Goal: Task Accomplishment & Management: Use online tool/utility

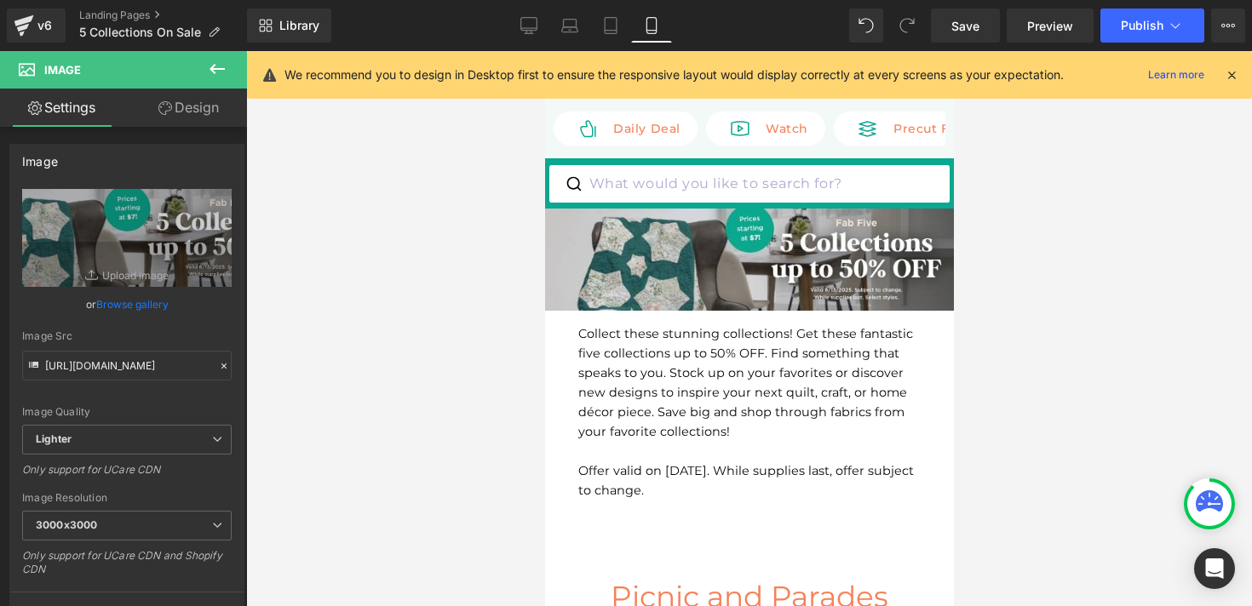
click at [33, 38] on icon at bounding box center [24, 25] width 20 height 43
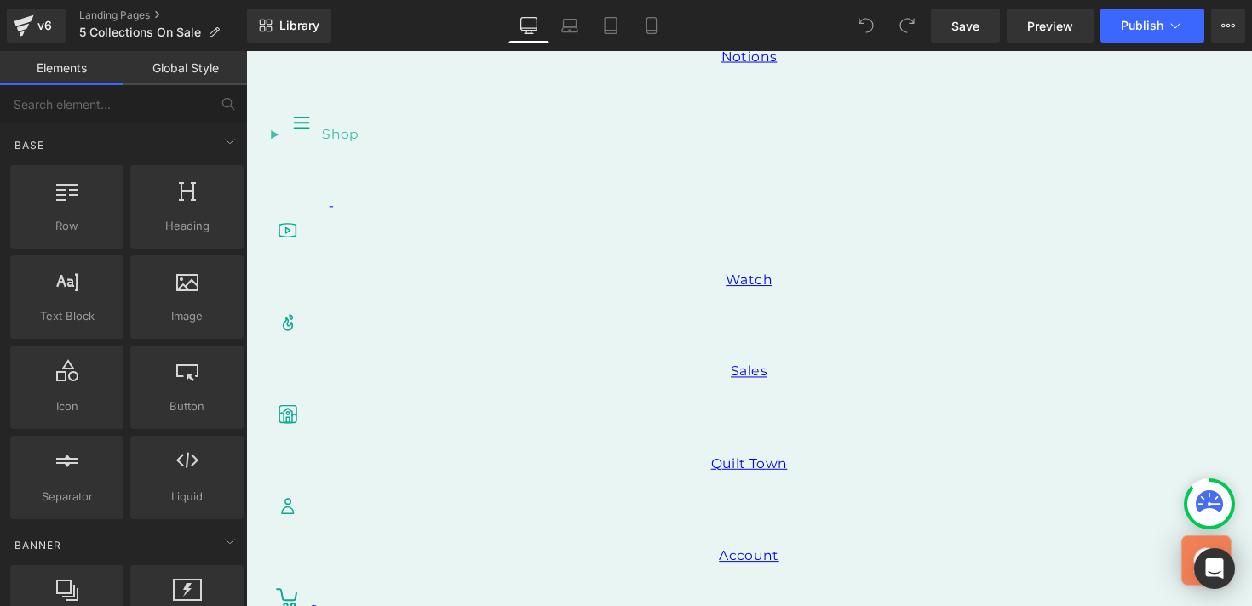
scroll to position [810, 0]
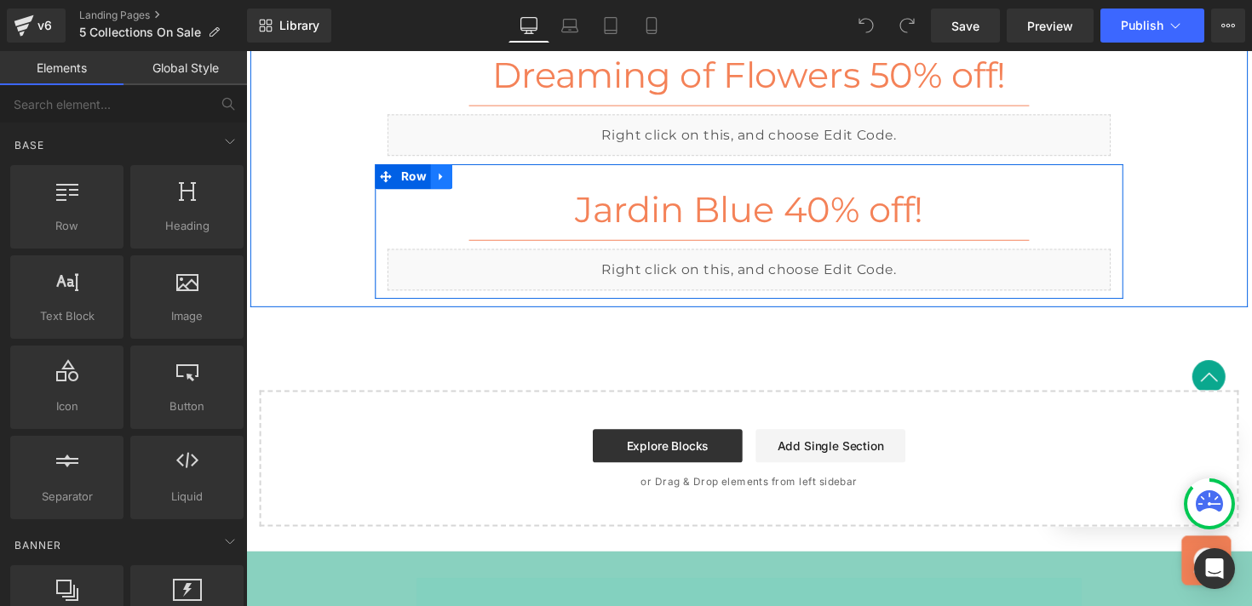
click at [450, 181] on icon at bounding box center [446, 179] width 12 height 13
click at [470, 186] on link at bounding box center [468, 180] width 22 height 26
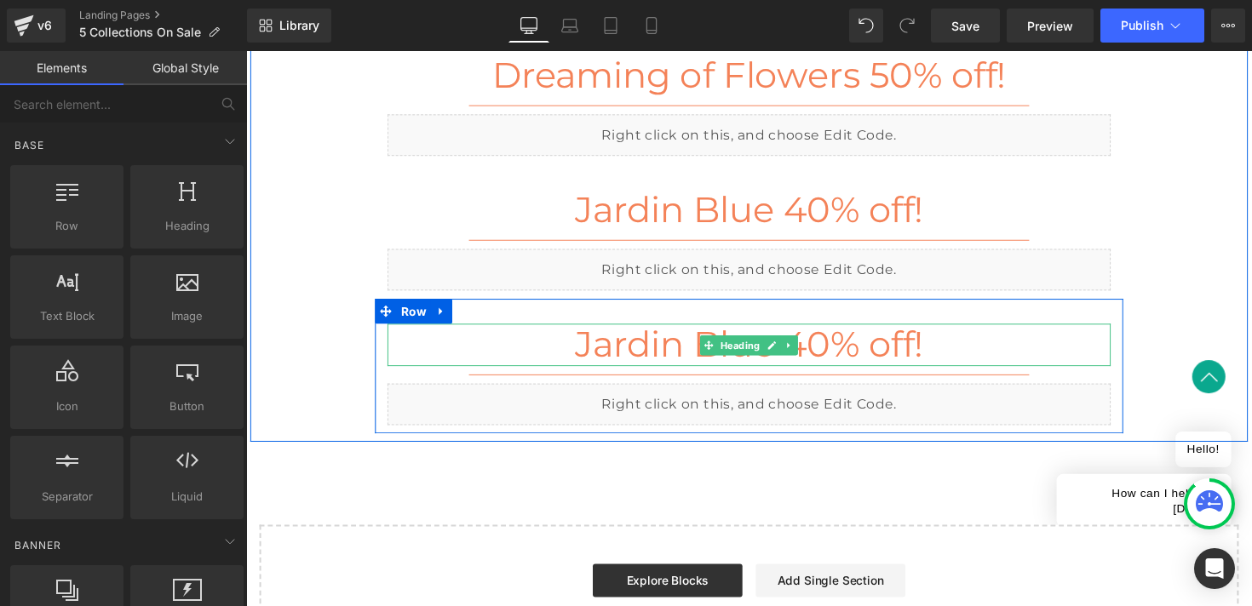
click at [621, 360] on h2 "Jardin Blue 40% off!" at bounding box center [761, 351] width 741 height 43
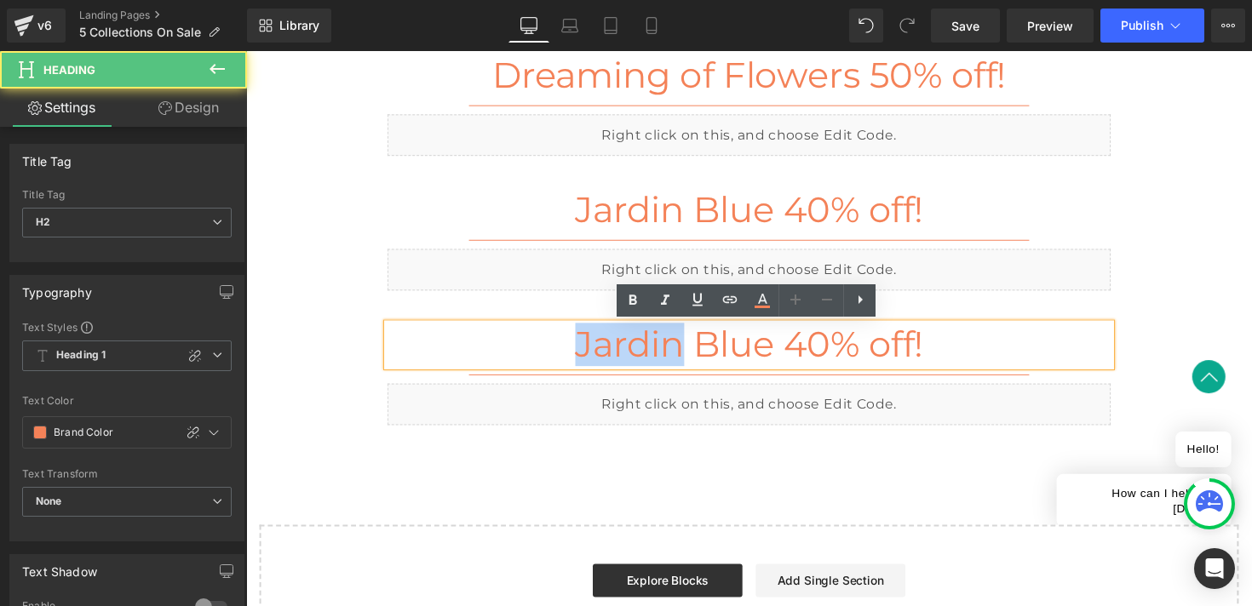
click at [621, 360] on h2 "Jardin Blue 40% off!" at bounding box center [761, 351] width 741 height 43
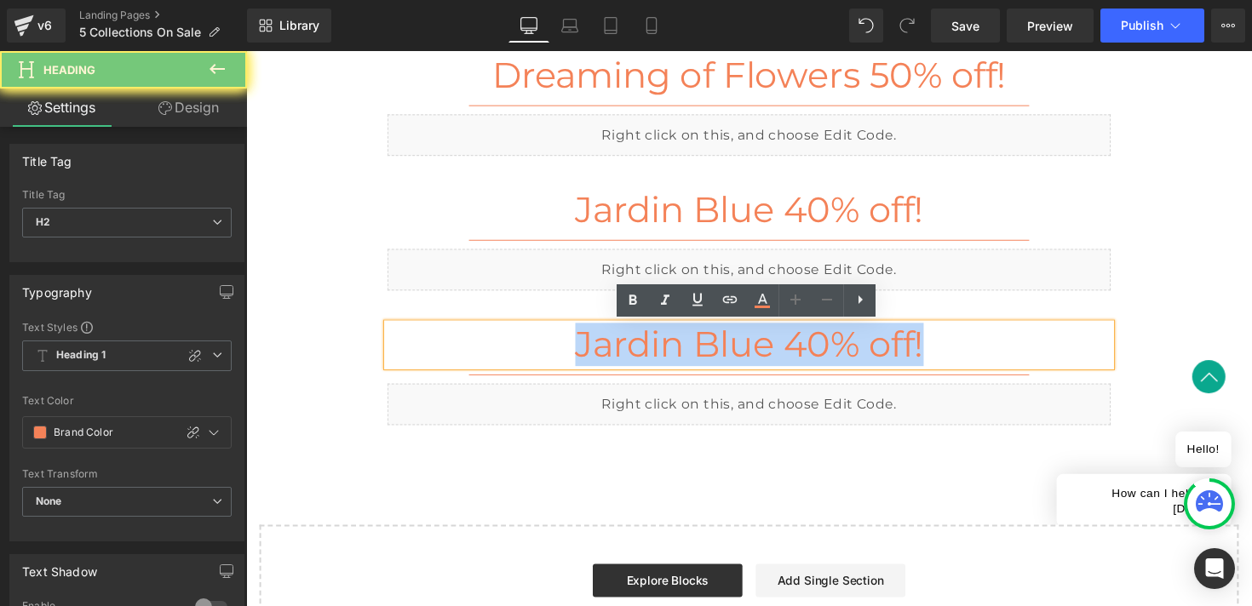
click at [621, 360] on h2 "Jardin Blue 40% off!" at bounding box center [761, 351] width 741 height 43
paste div
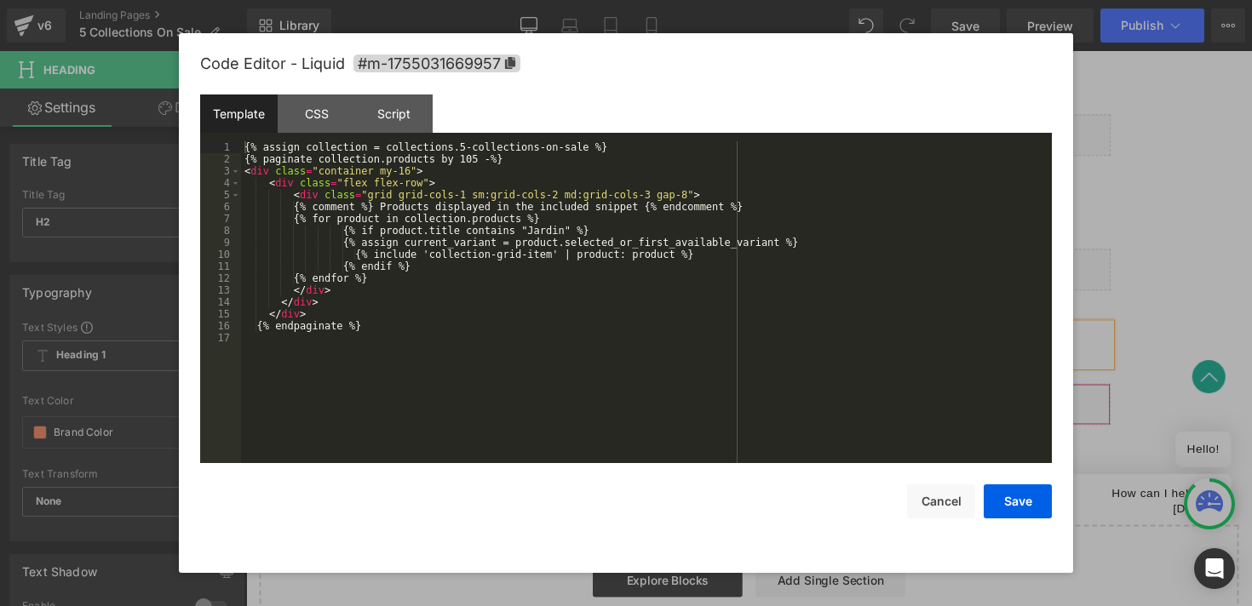
click at [789, 410] on div "Liquid" at bounding box center [761, 413] width 741 height 43
click at [548, 235] on div "{% assign collection = collections.5-collections-on-sale %} {% paginate collect…" at bounding box center [646, 314] width 811 height 346
click at [1010, 502] on button "Save" at bounding box center [1018, 502] width 68 height 34
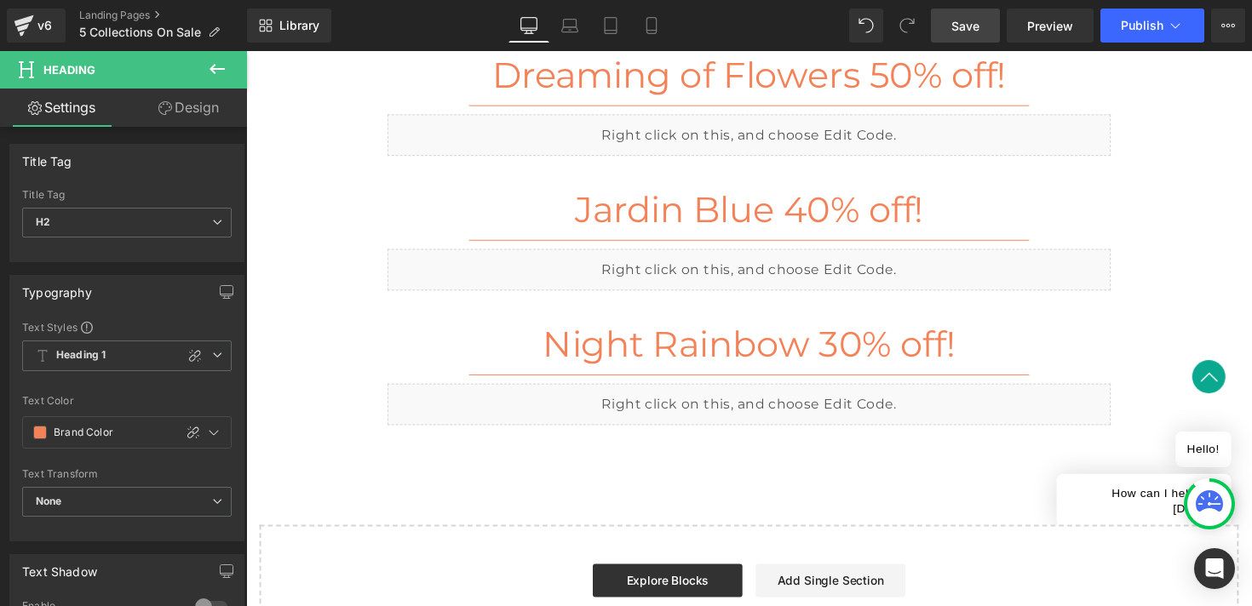
click at [951, 25] on link "Save" at bounding box center [965, 26] width 69 height 34
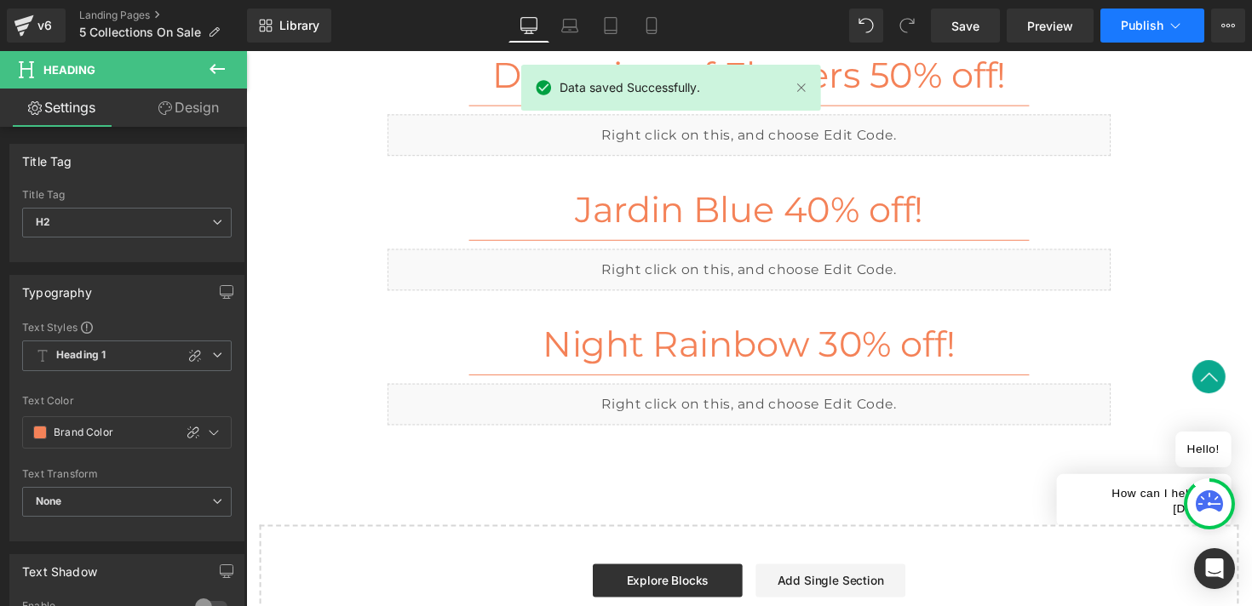
click at [1129, 30] on span "Publish" at bounding box center [1142, 26] width 43 height 14
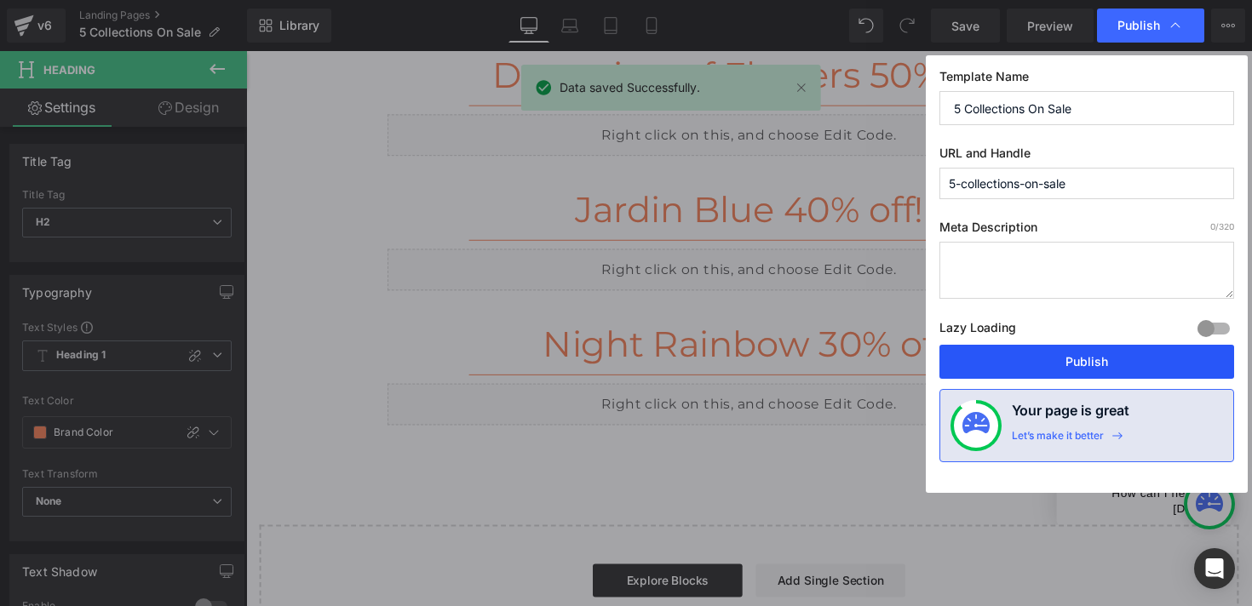
click at [1034, 347] on button "Publish" at bounding box center [1086, 362] width 295 height 34
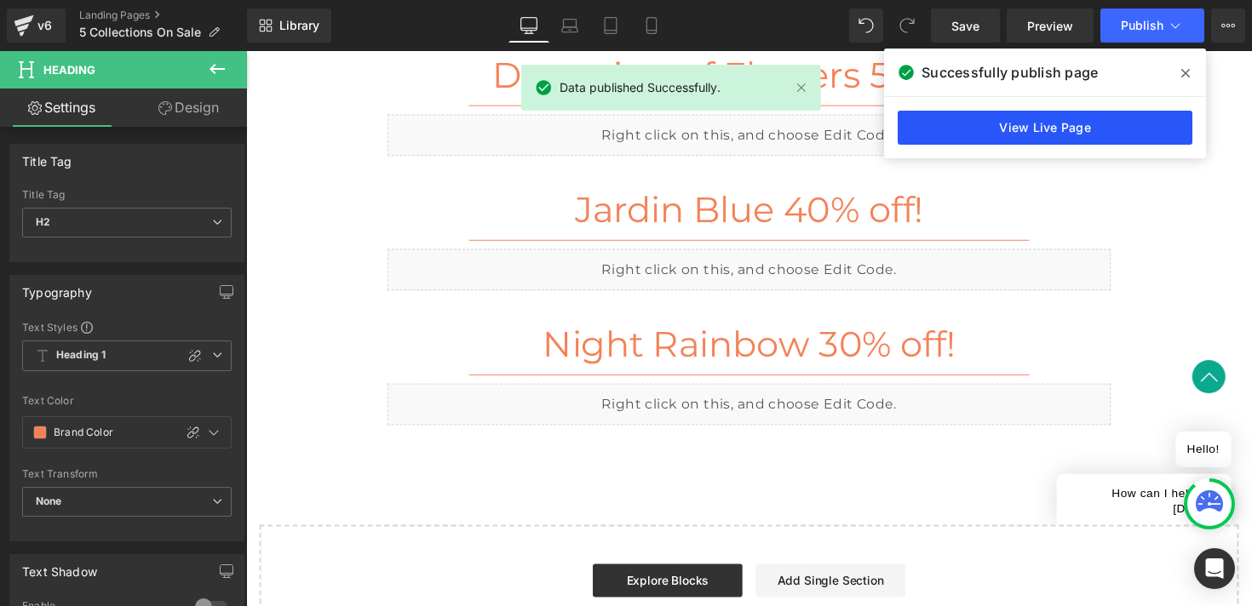
click at [1061, 130] on link "View Live Page" at bounding box center [1045, 128] width 295 height 34
